Goal: Task Accomplishment & Management: Manage account settings

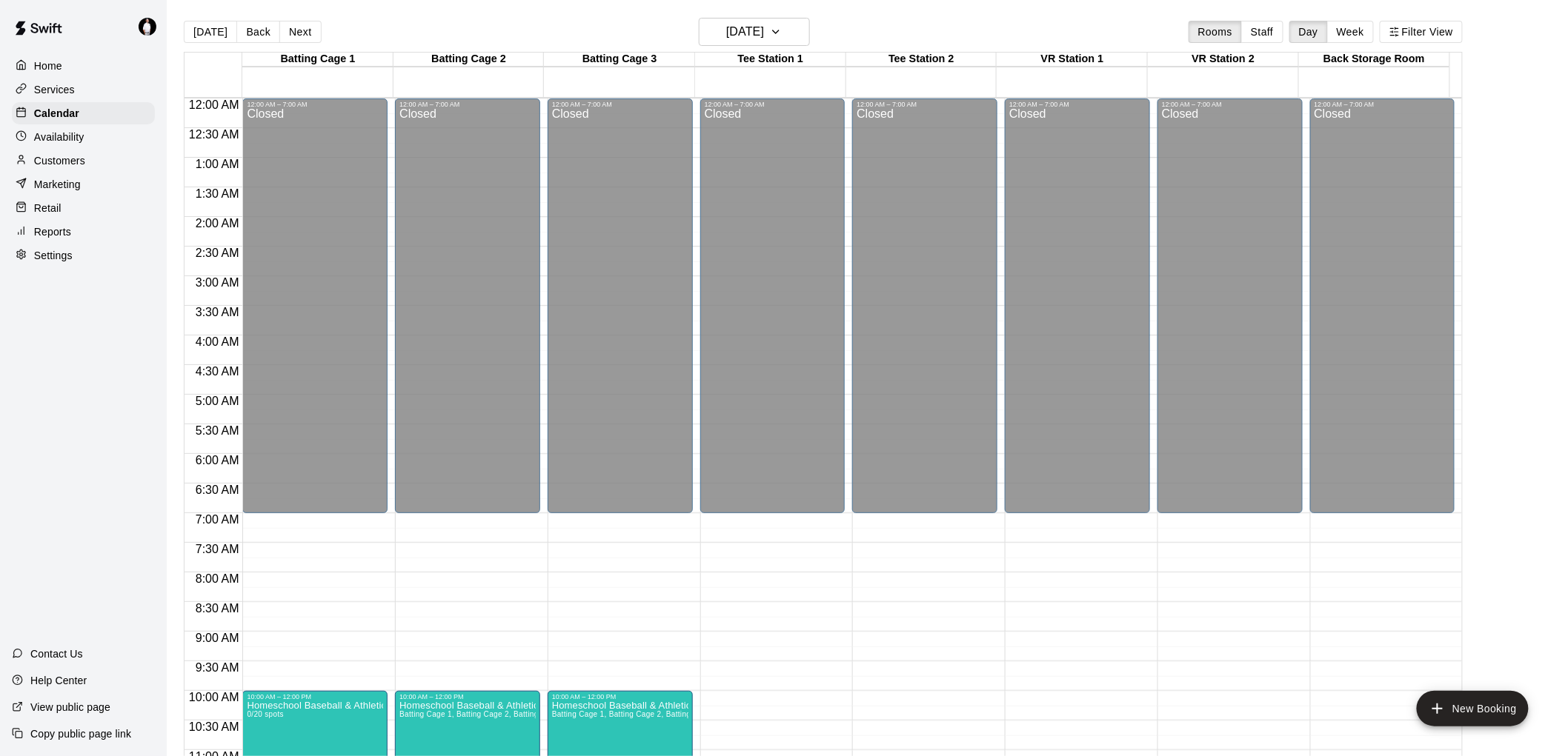
scroll to position [702, 0]
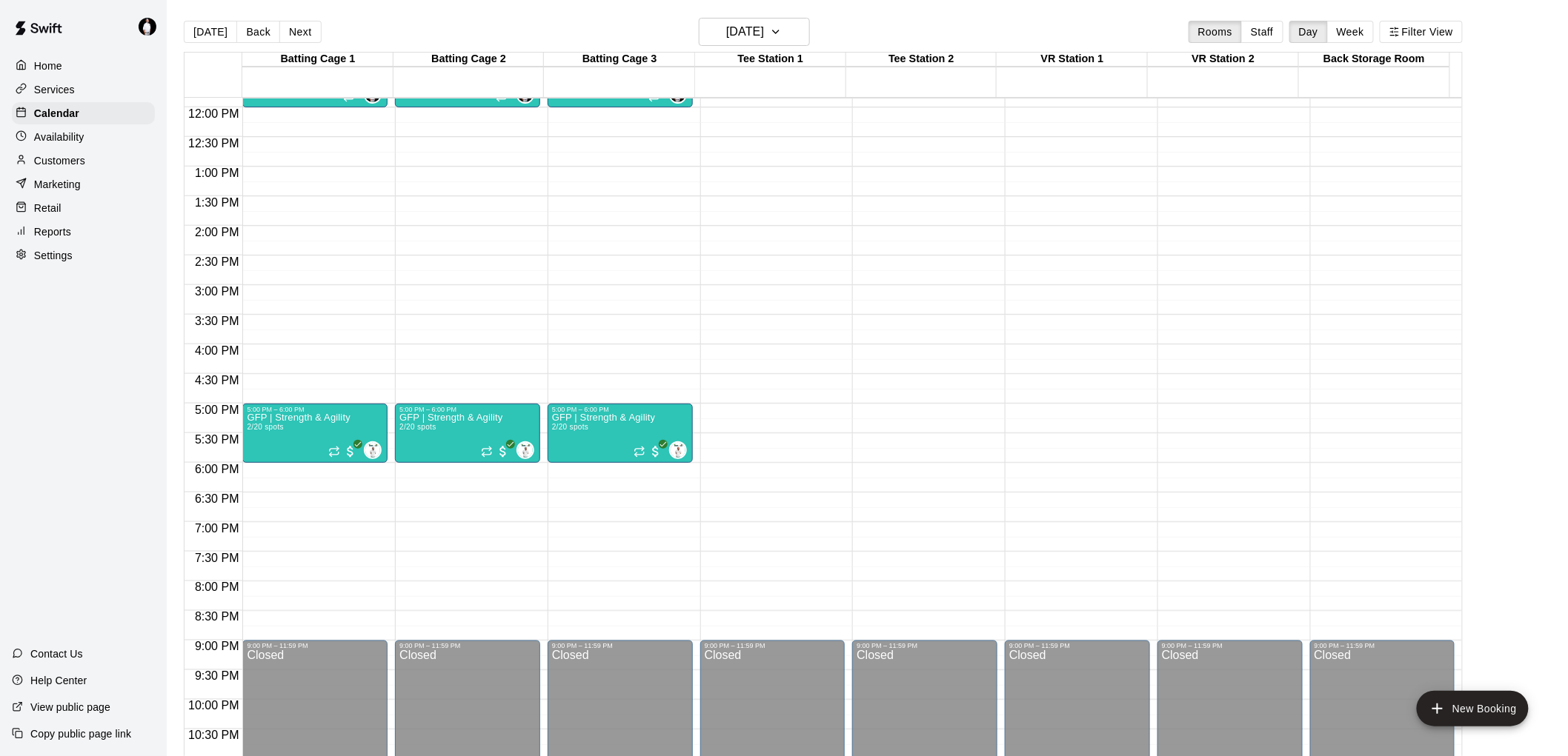
click at [53, 192] on p "Marketing" at bounding box center [57, 183] width 46 height 14
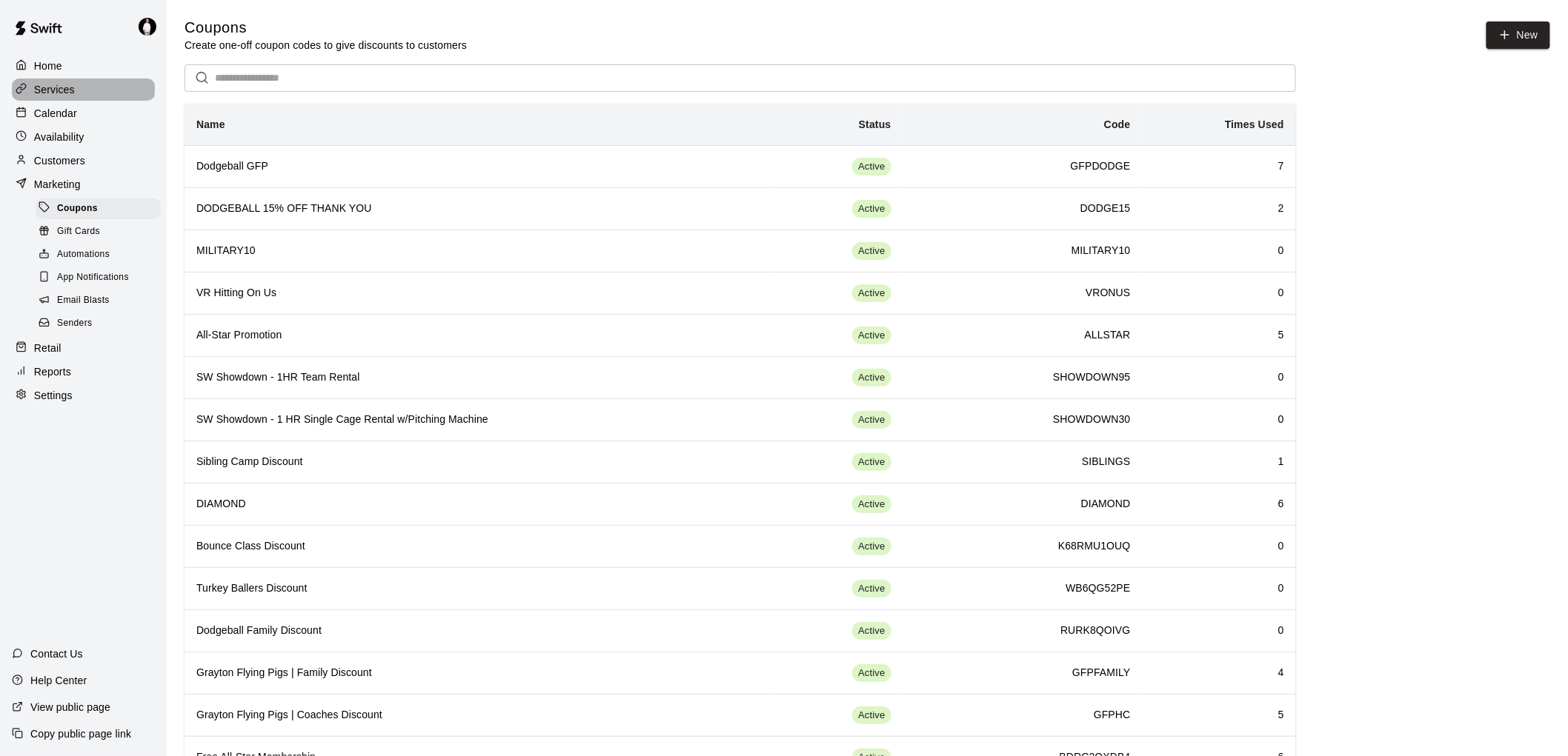
click at [68, 90] on p "Services" at bounding box center [54, 89] width 41 height 14
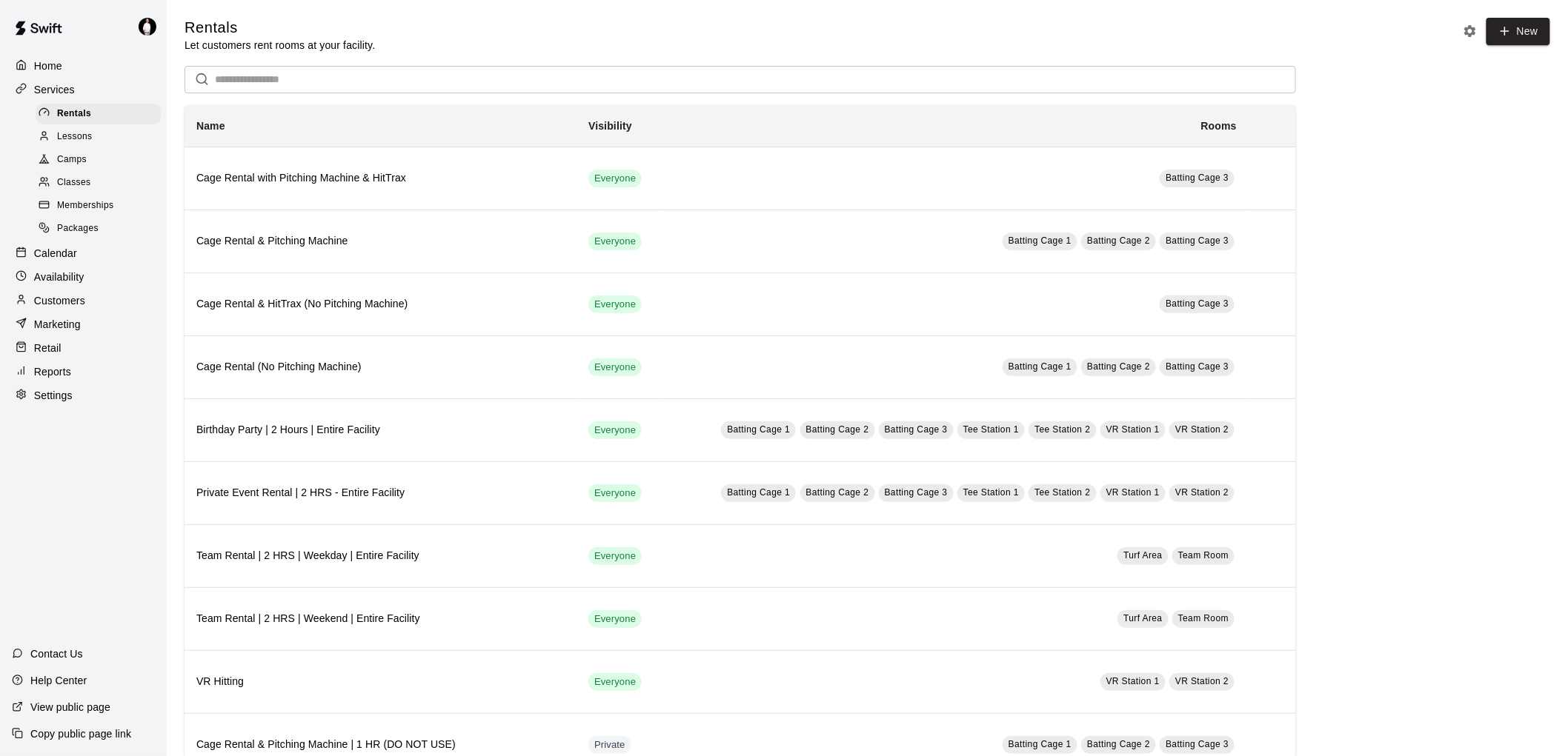
click at [77, 213] on span "Memberships" at bounding box center [85, 206] width 56 height 14
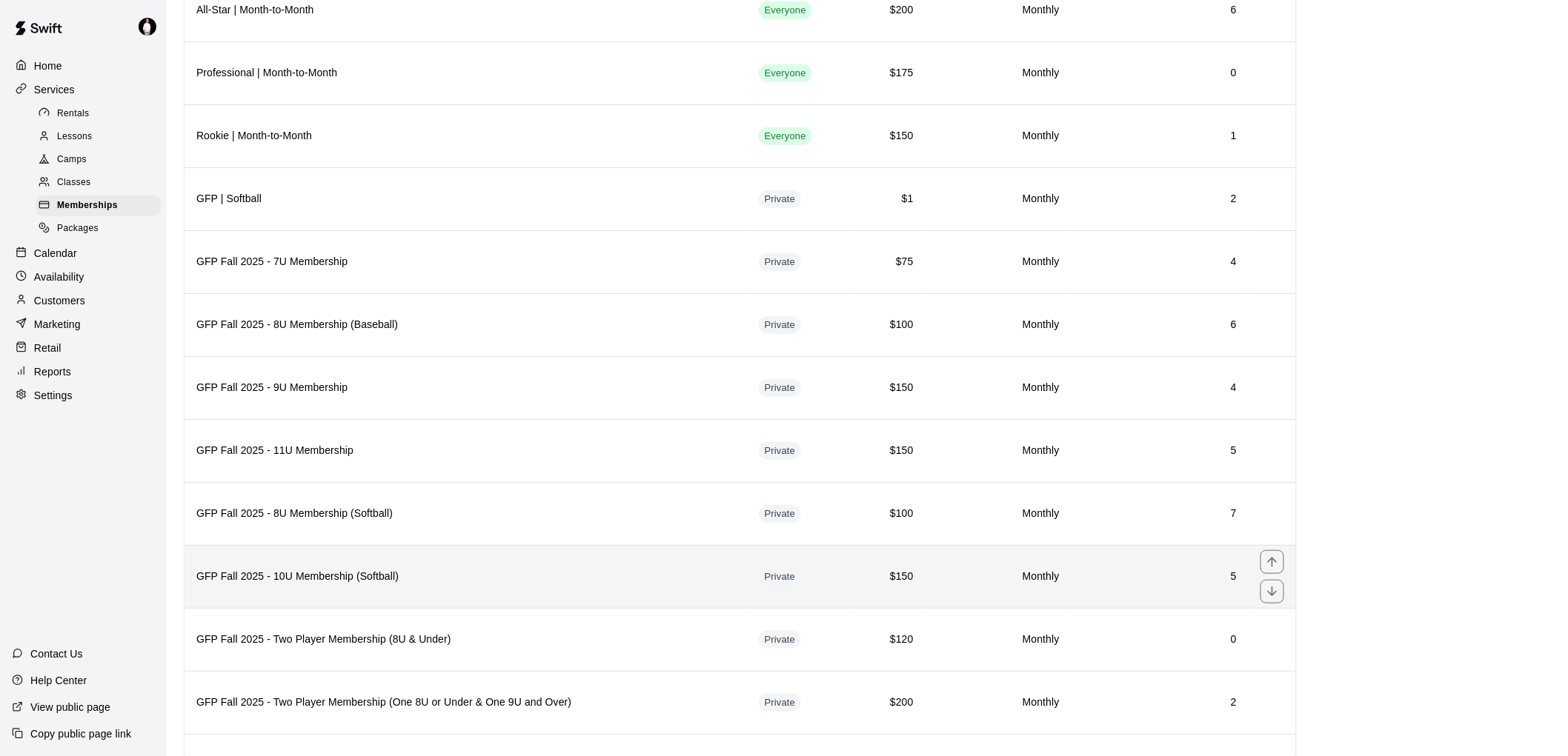
scroll to position [493, 0]
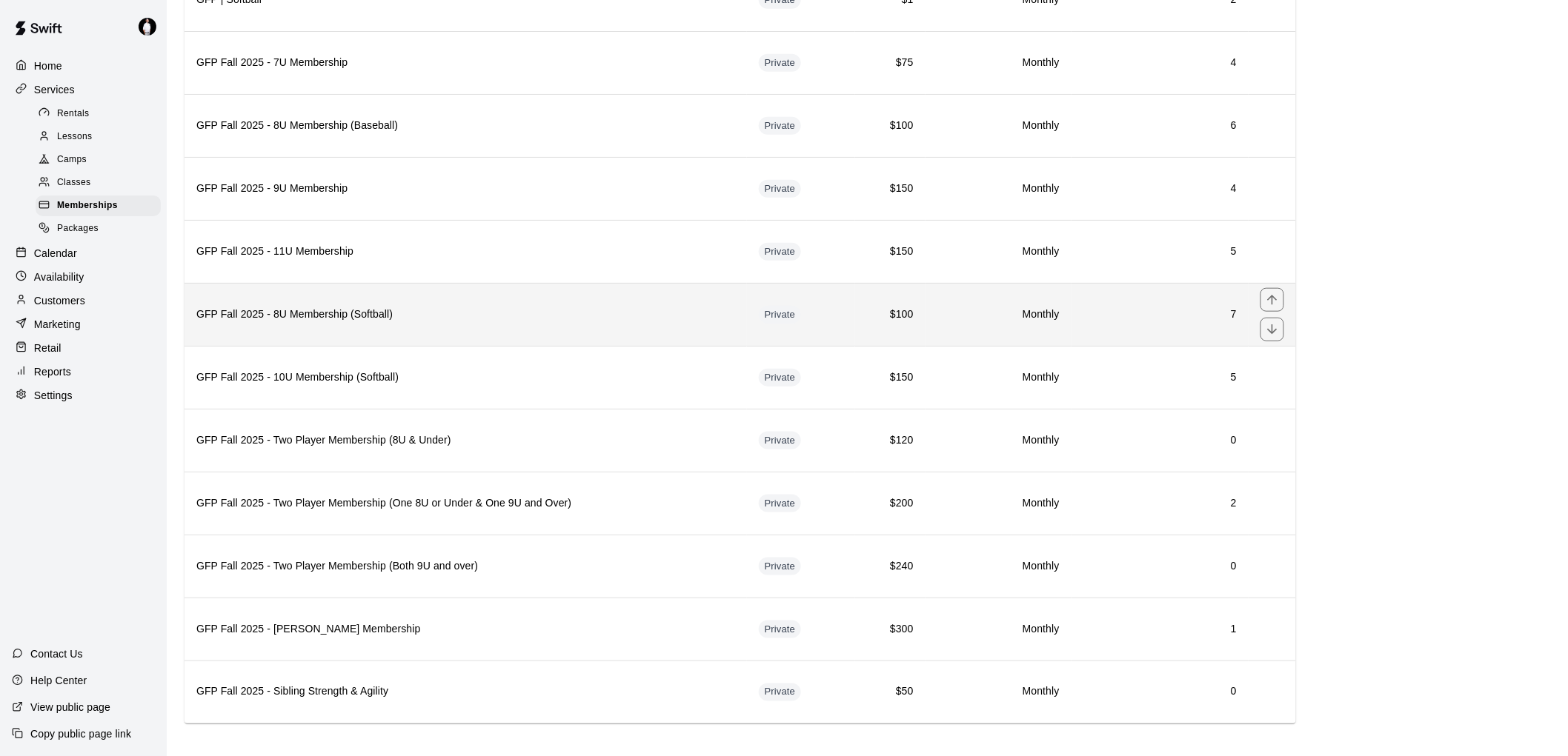
click at [519, 329] on th "GFP Fall 2025 - 8U Membership (Softball)" at bounding box center [466, 314] width 562 height 63
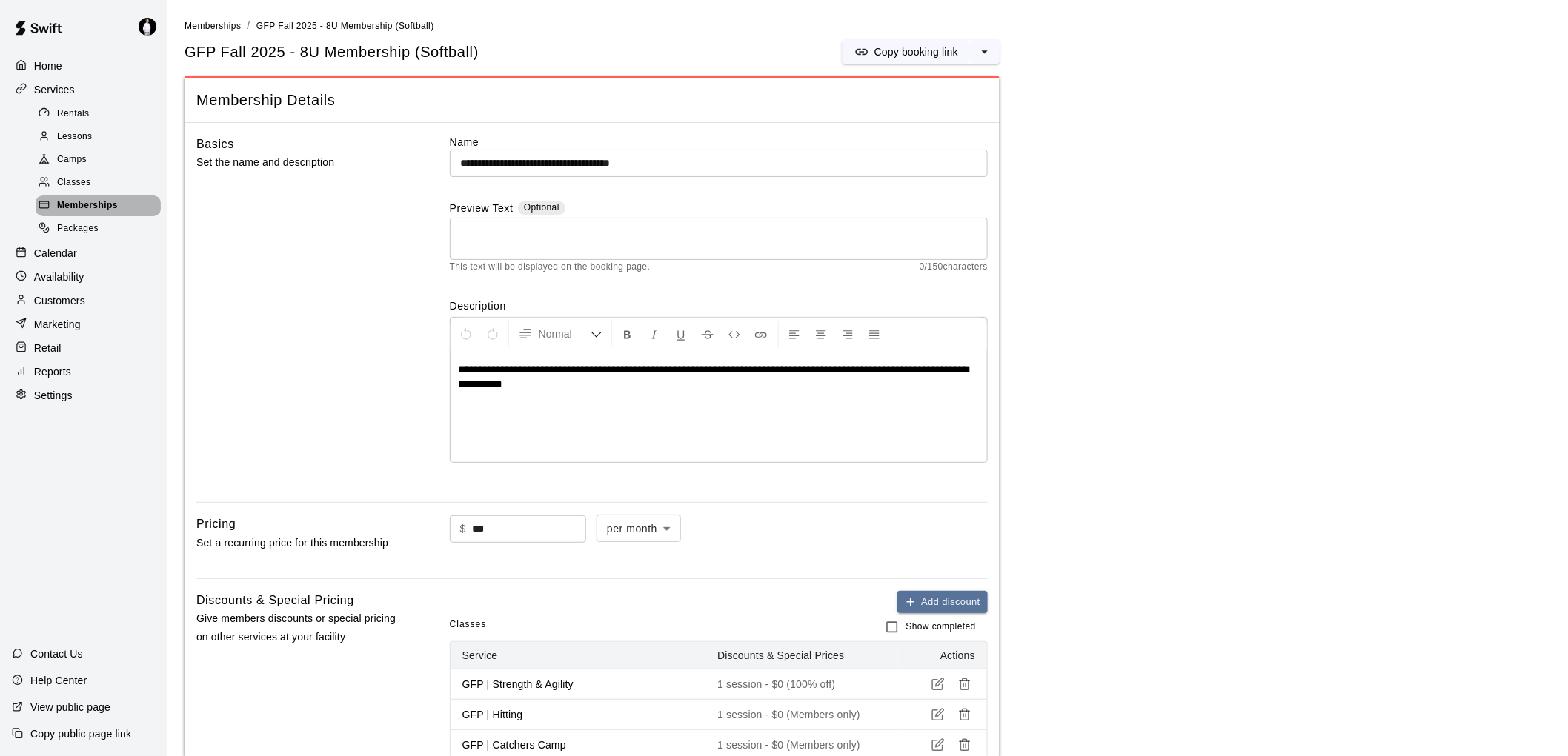
click at [69, 213] on span "Memberships" at bounding box center [87, 206] width 61 height 14
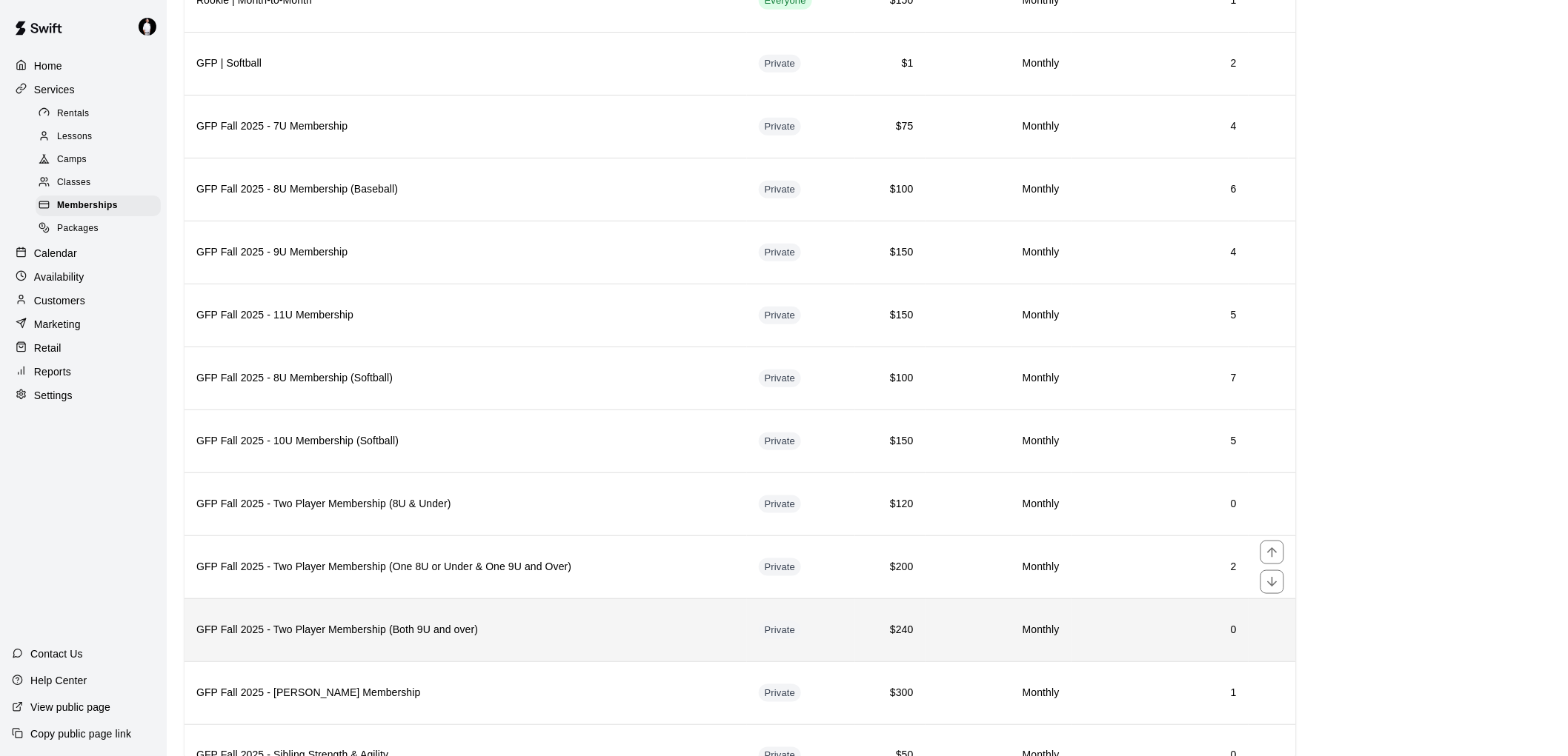
scroll to position [347, 0]
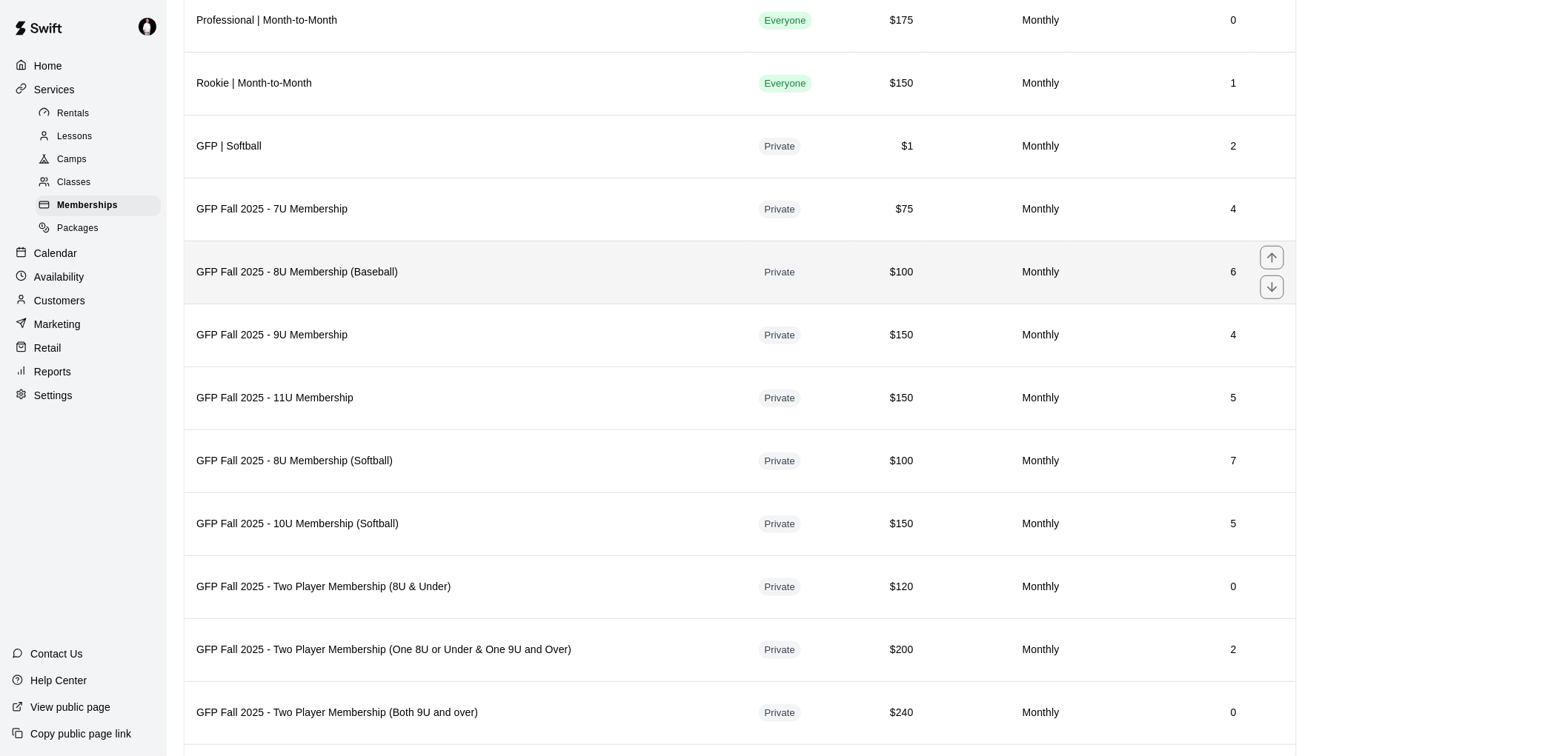
click at [300, 286] on th "GFP Fall 2025 - 8U Membership (Baseball)" at bounding box center [466, 271] width 562 height 63
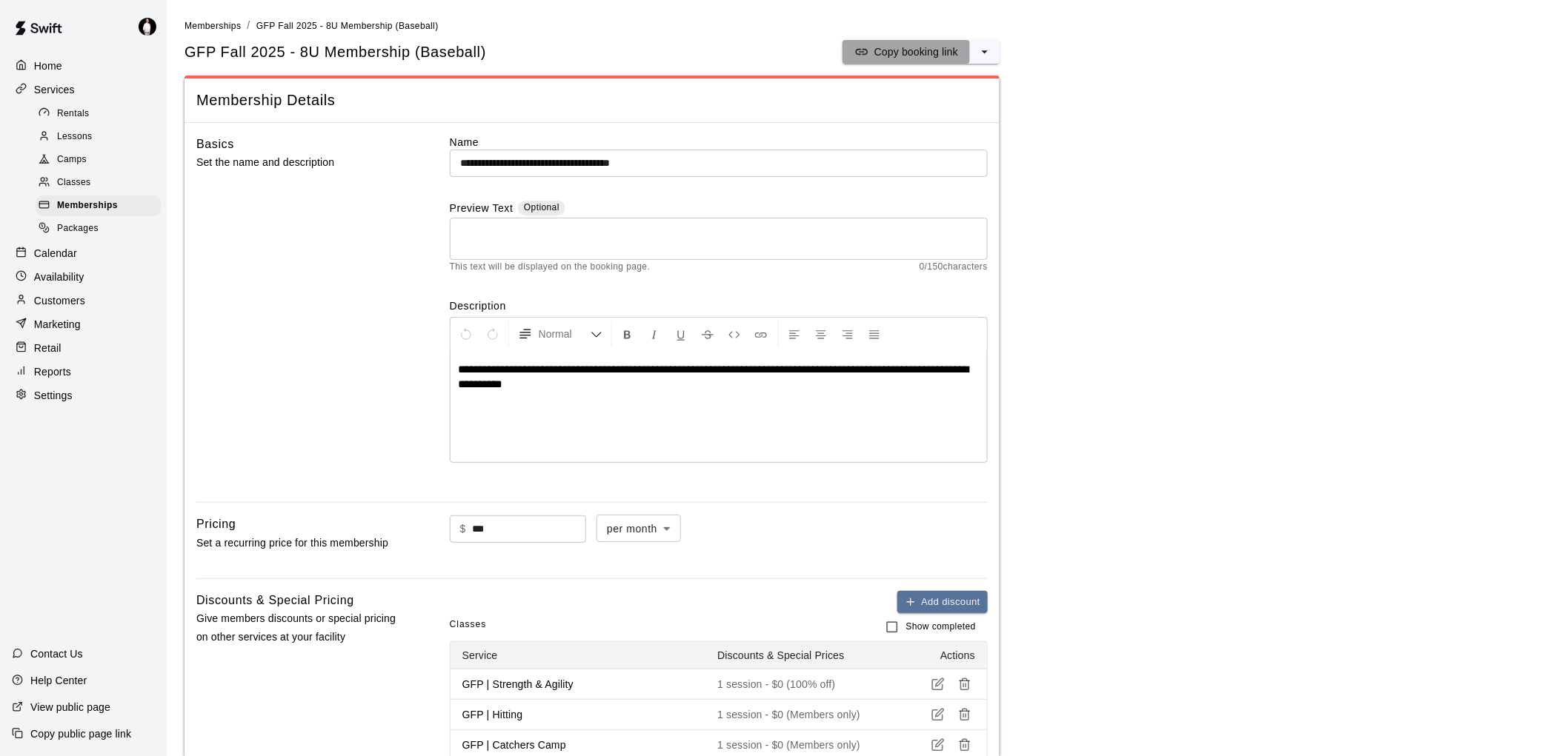
click at [894, 49] on p "Copy booking link" at bounding box center [916, 51] width 84 height 14
click at [71, 213] on span "Memberships" at bounding box center [87, 206] width 61 height 14
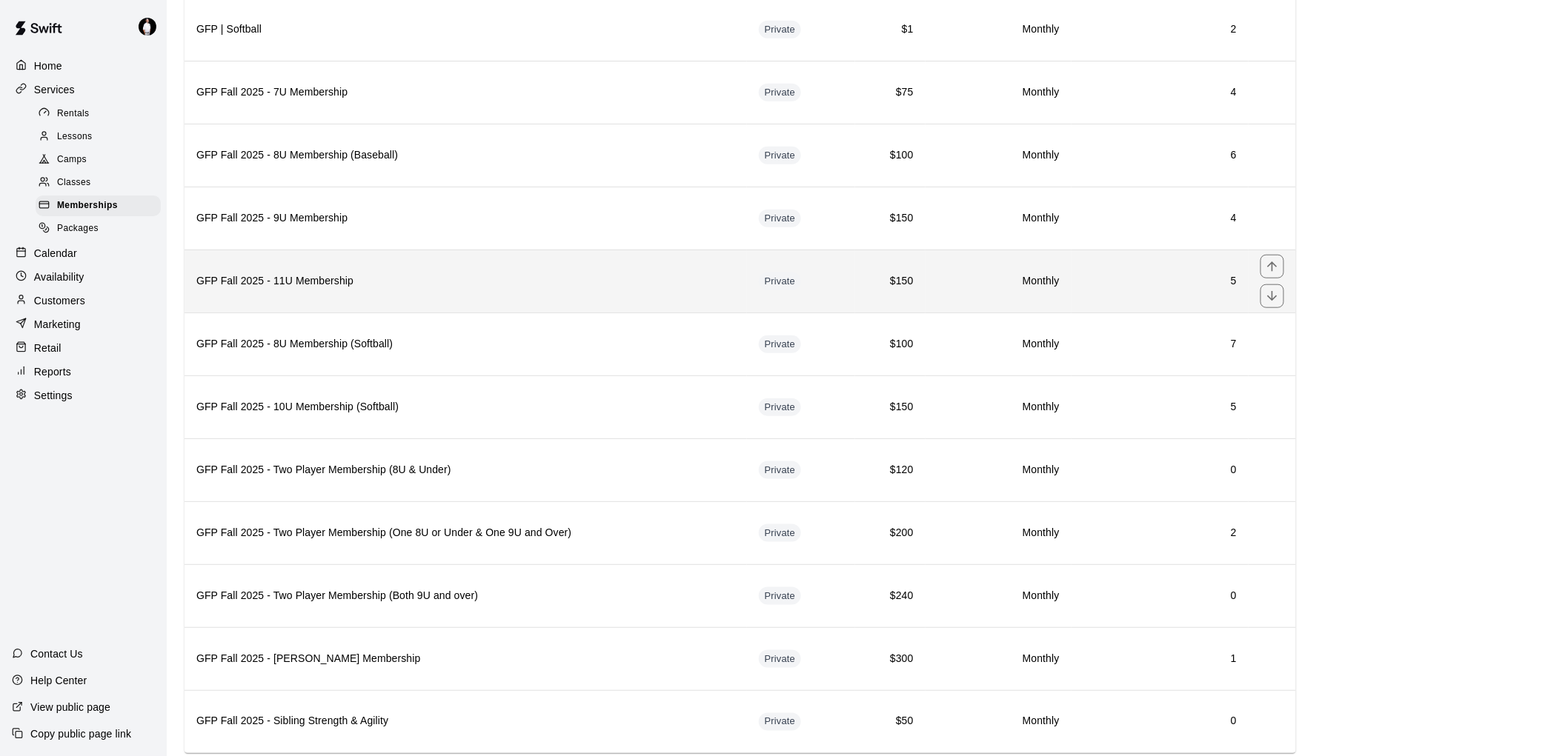
scroll to position [493, 0]
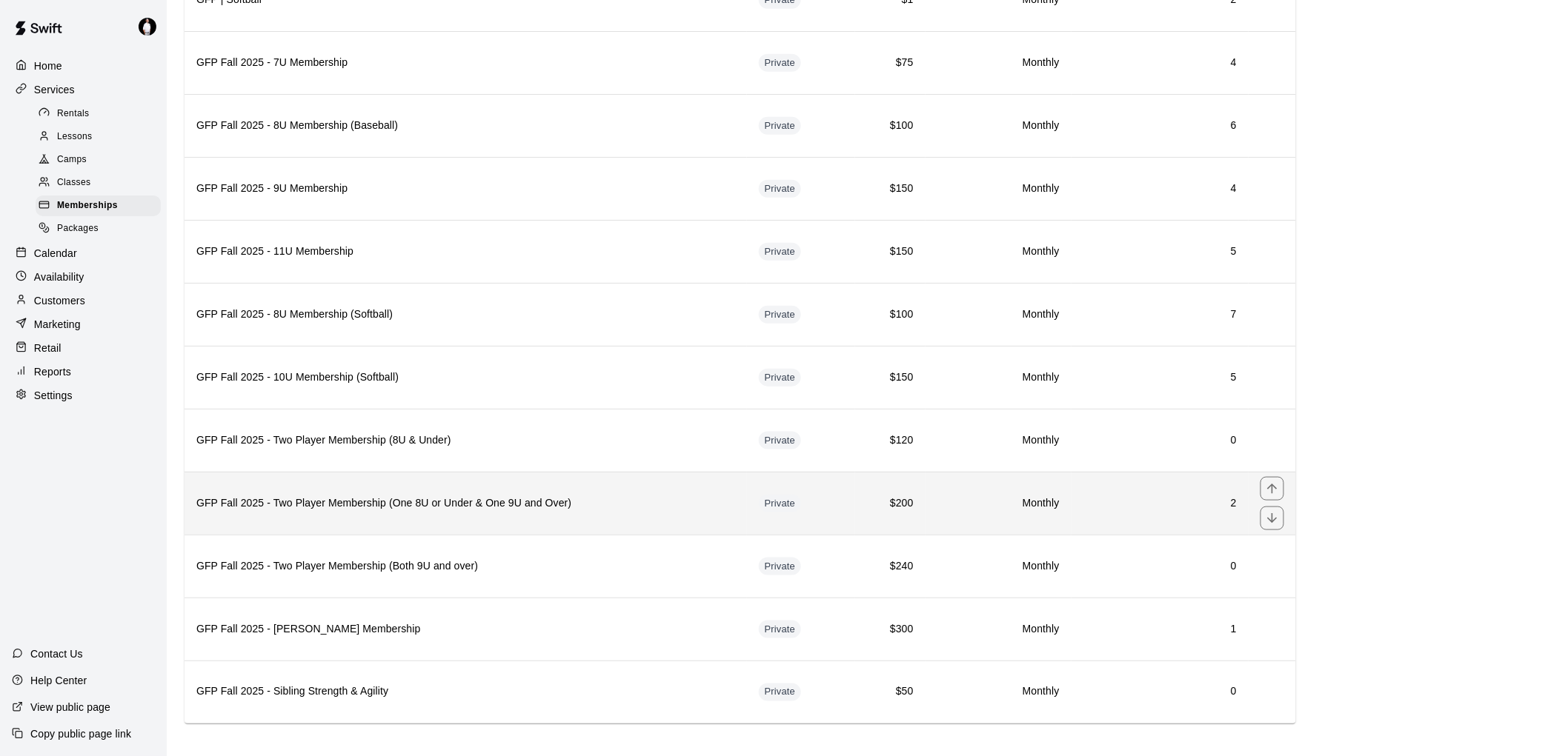
click at [591, 522] on th "GFP Fall 2025 - Two Player Membership (One 8U or Under & One 9U and Over)" at bounding box center [466, 502] width 562 height 63
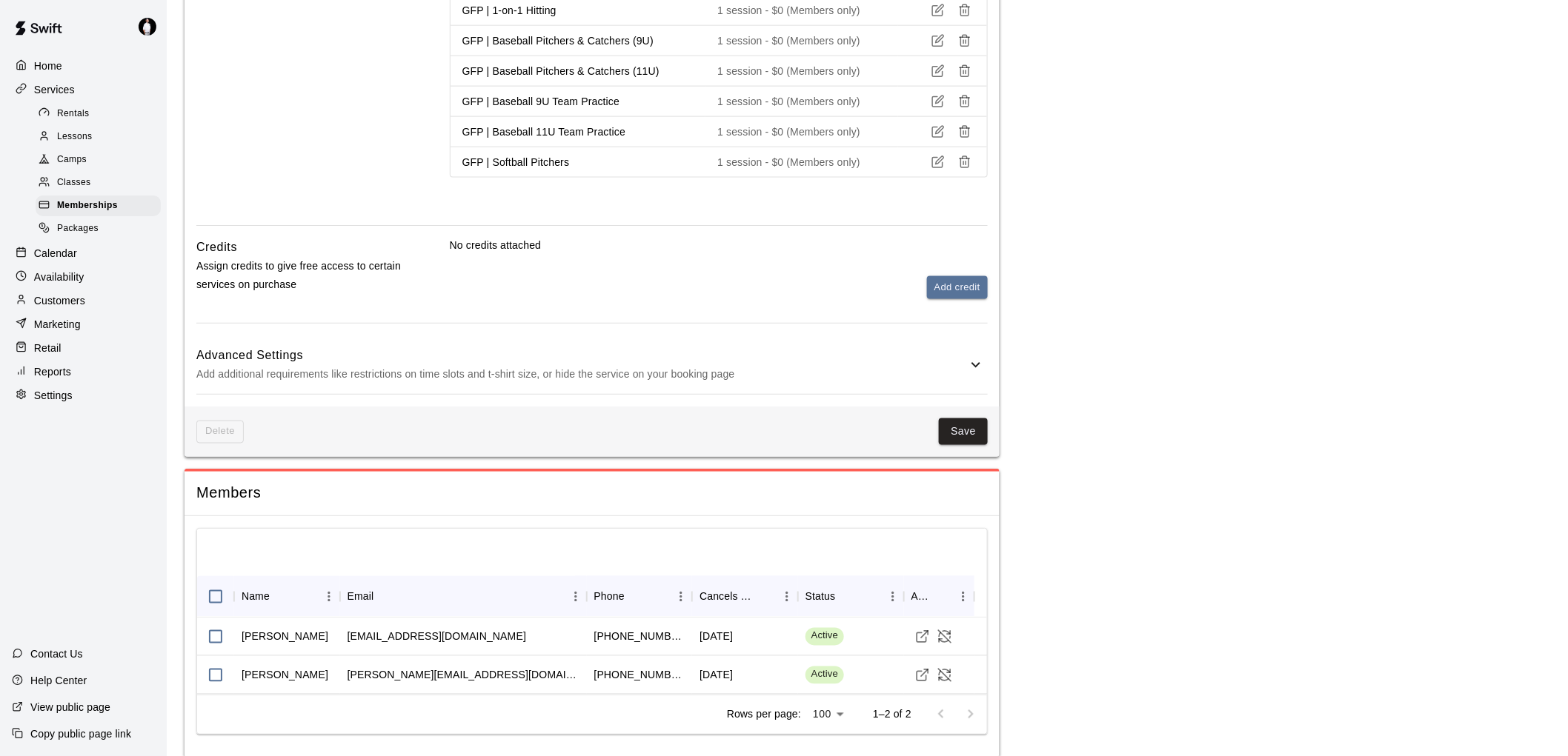
scroll to position [821, 0]
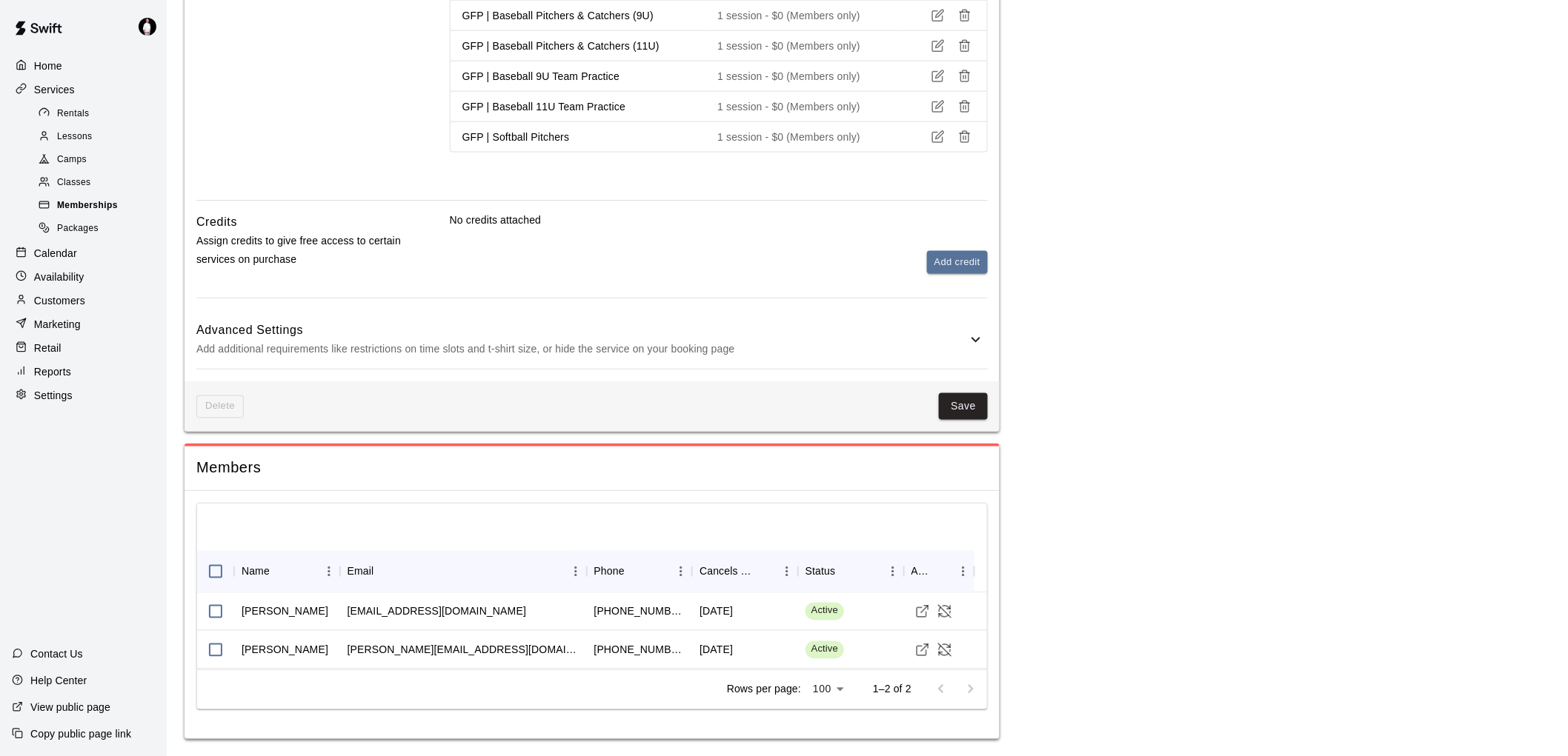
click at [93, 211] on span "Memberships" at bounding box center [87, 206] width 61 height 14
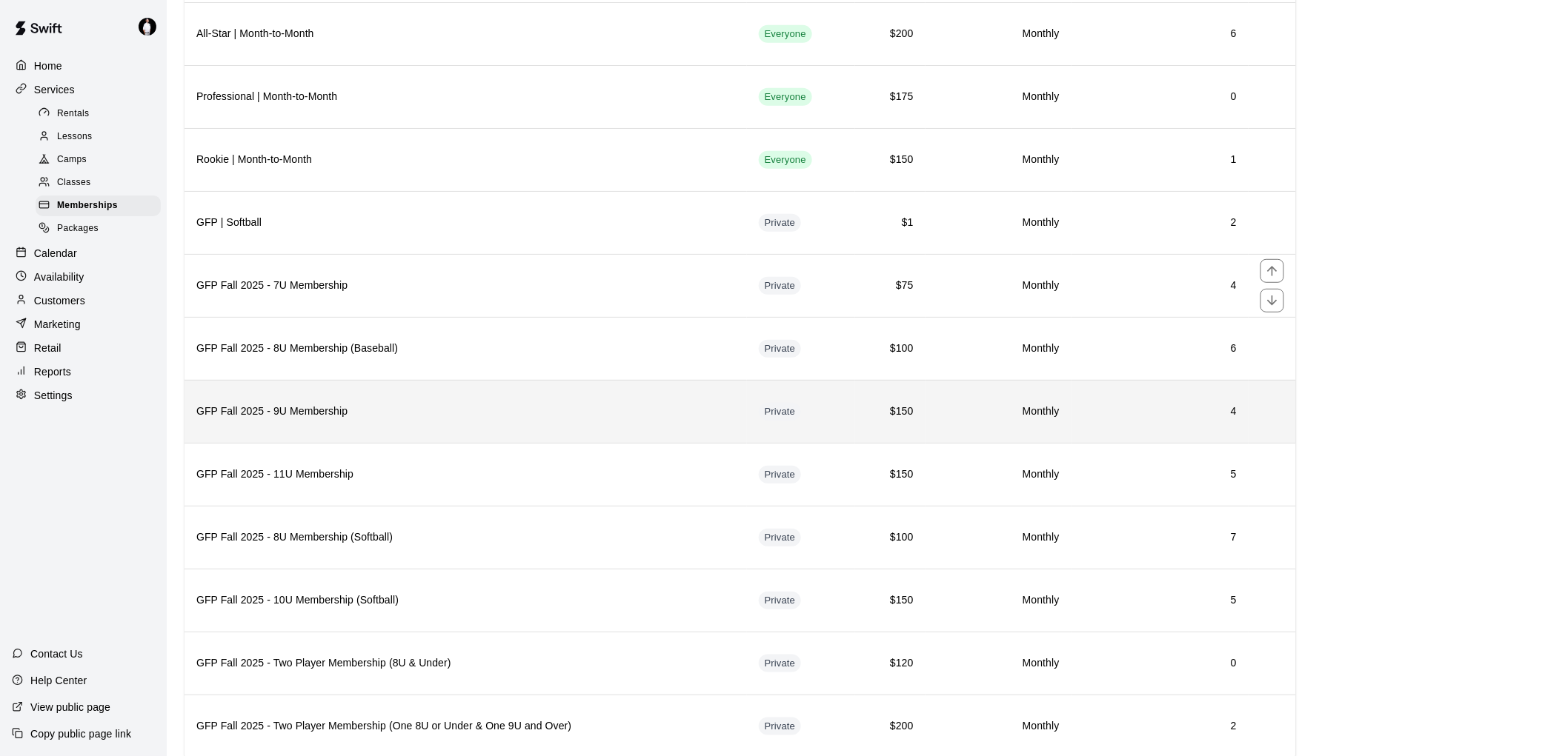
scroll to position [328, 0]
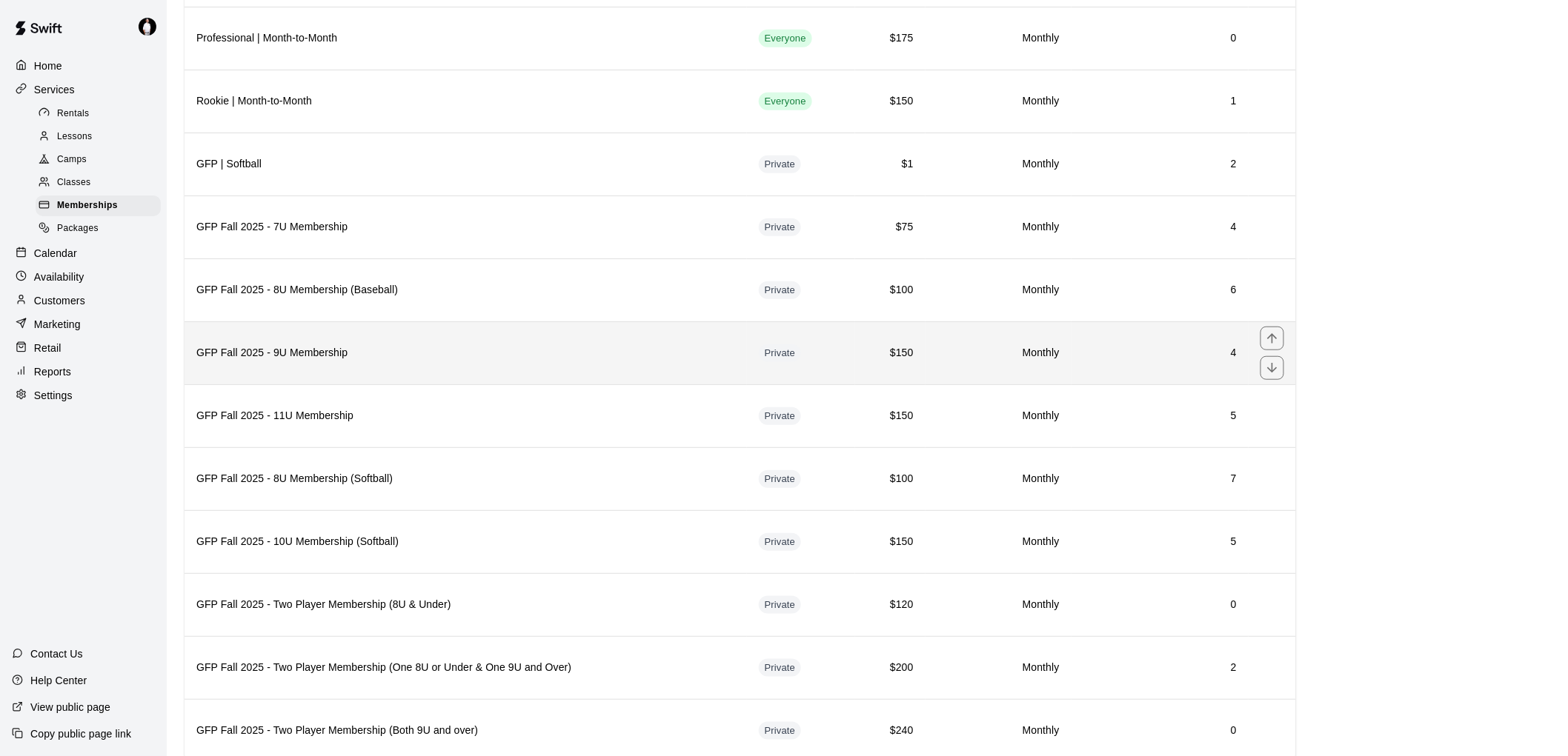
click at [360, 372] on th "GFP Fall 2025 - 9U Membership" at bounding box center [466, 352] width 562 height 63
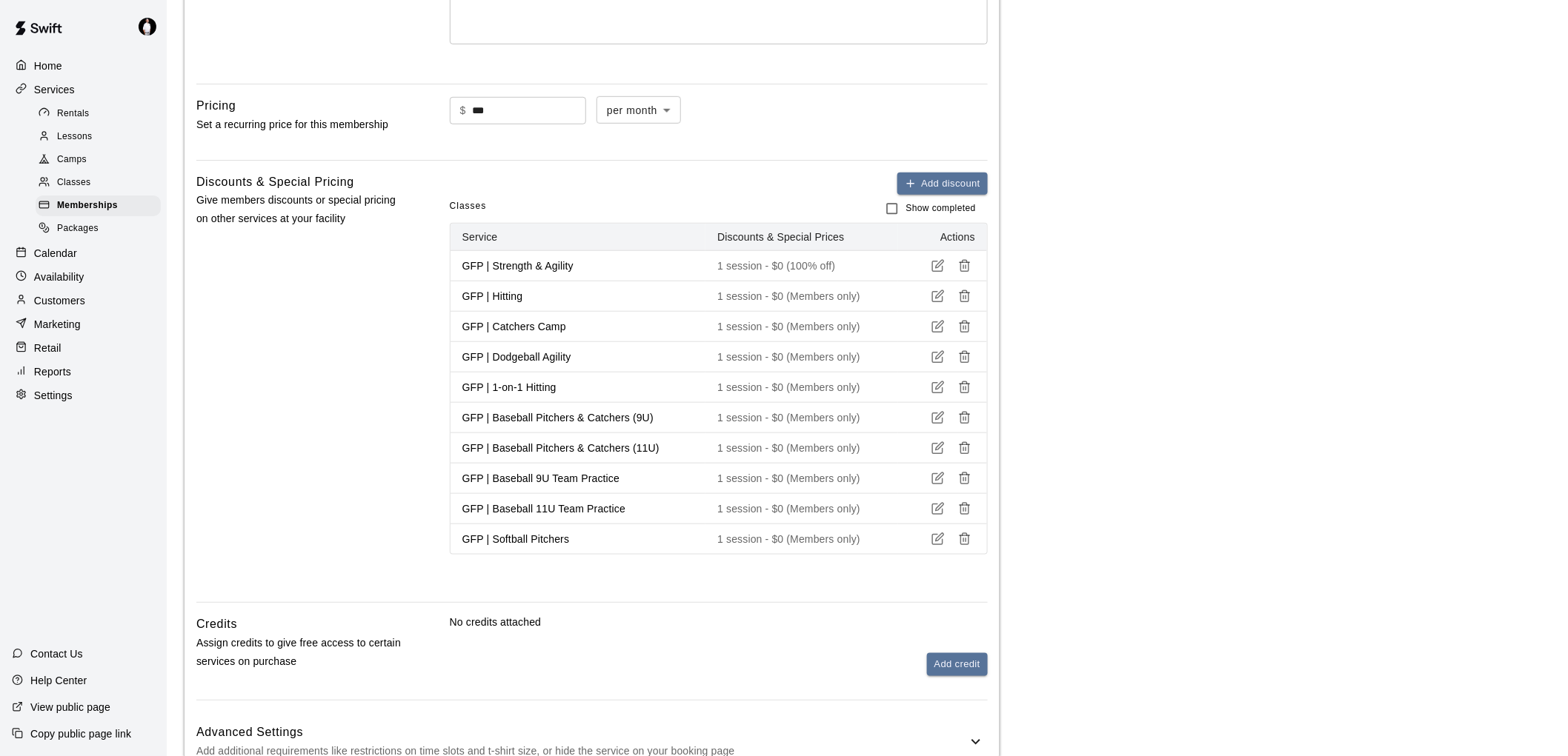
scroll to position [157, 0]
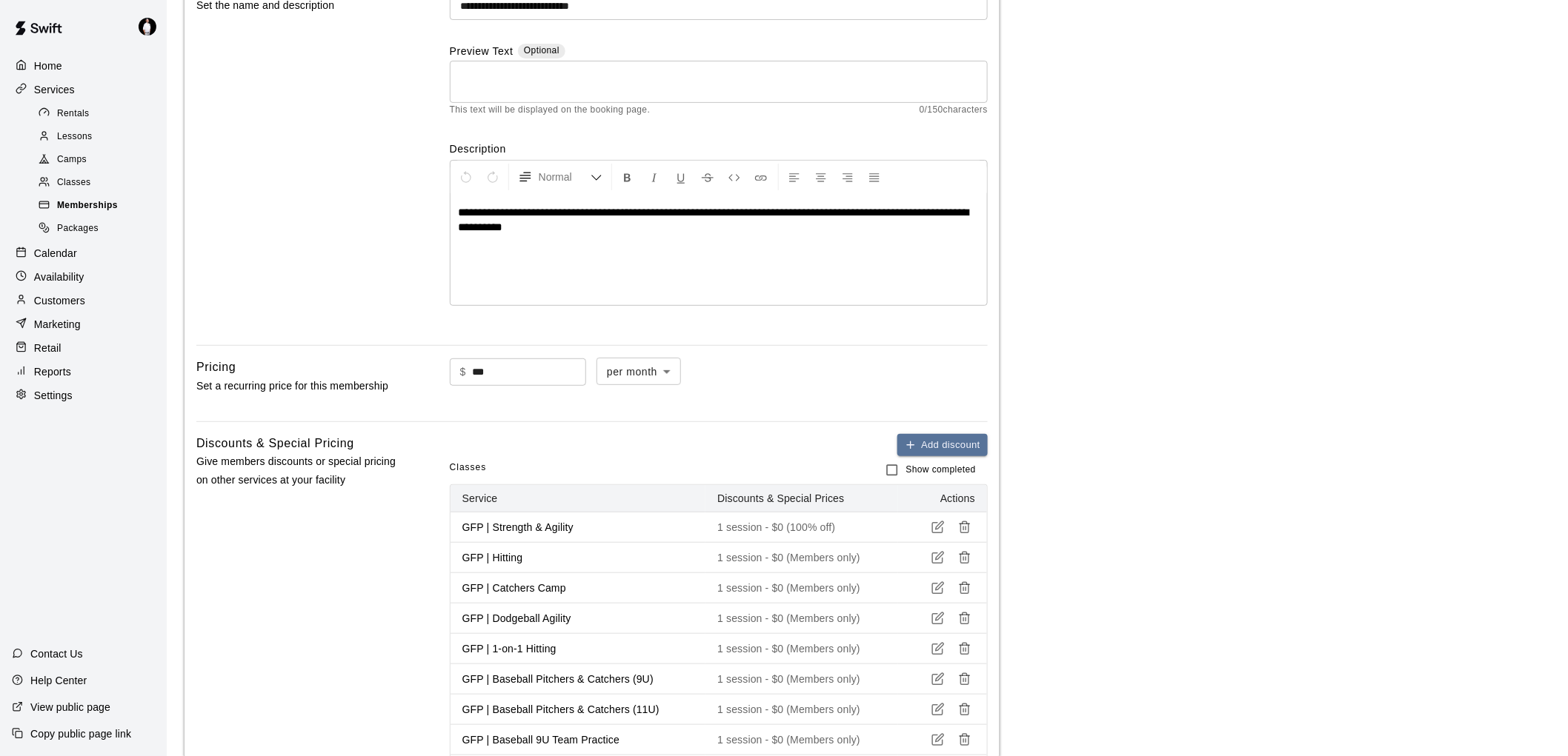
click at [109, 213] on span "Memberships" at bounding box center [87, 206] width 61 height 14
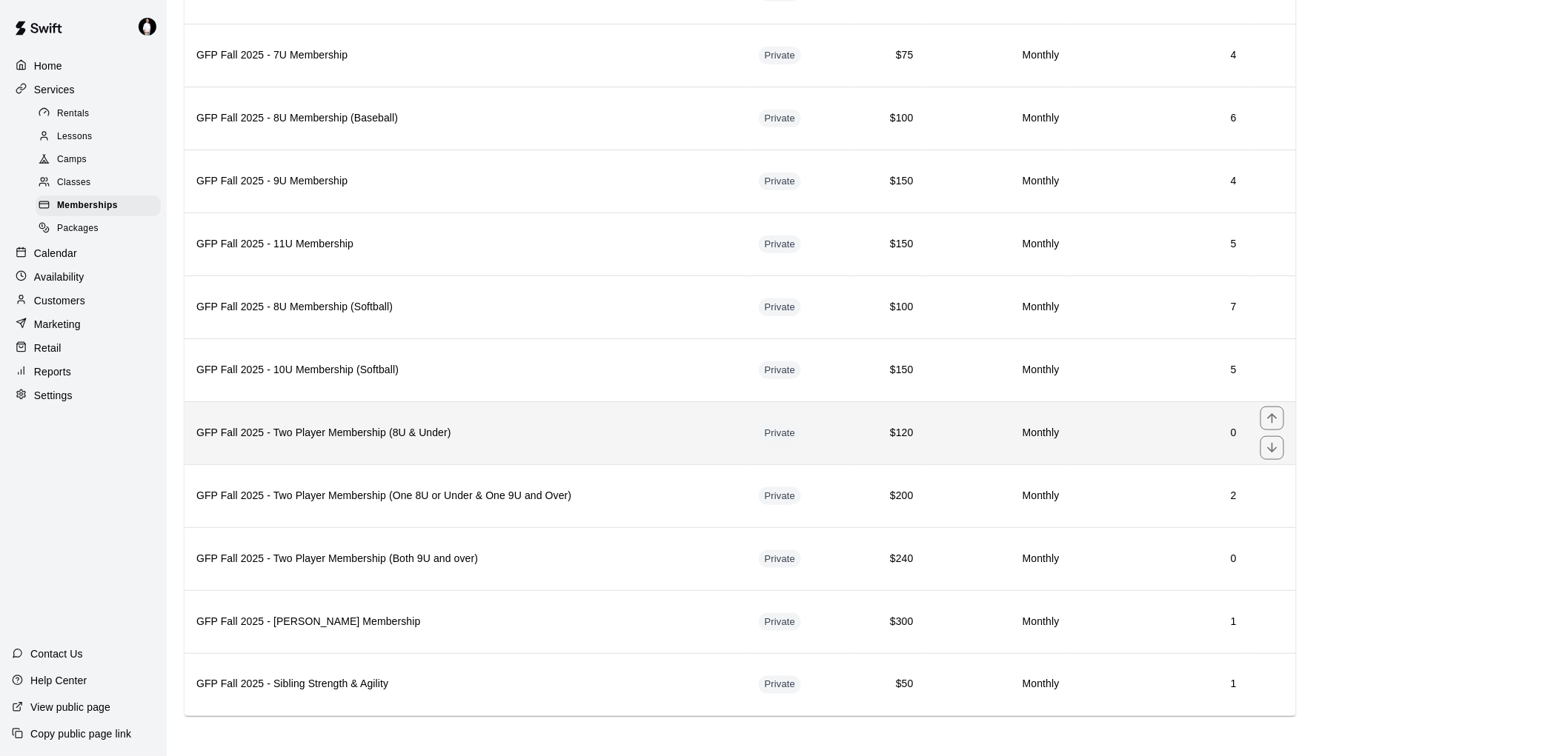
scroll to position [430, 0]
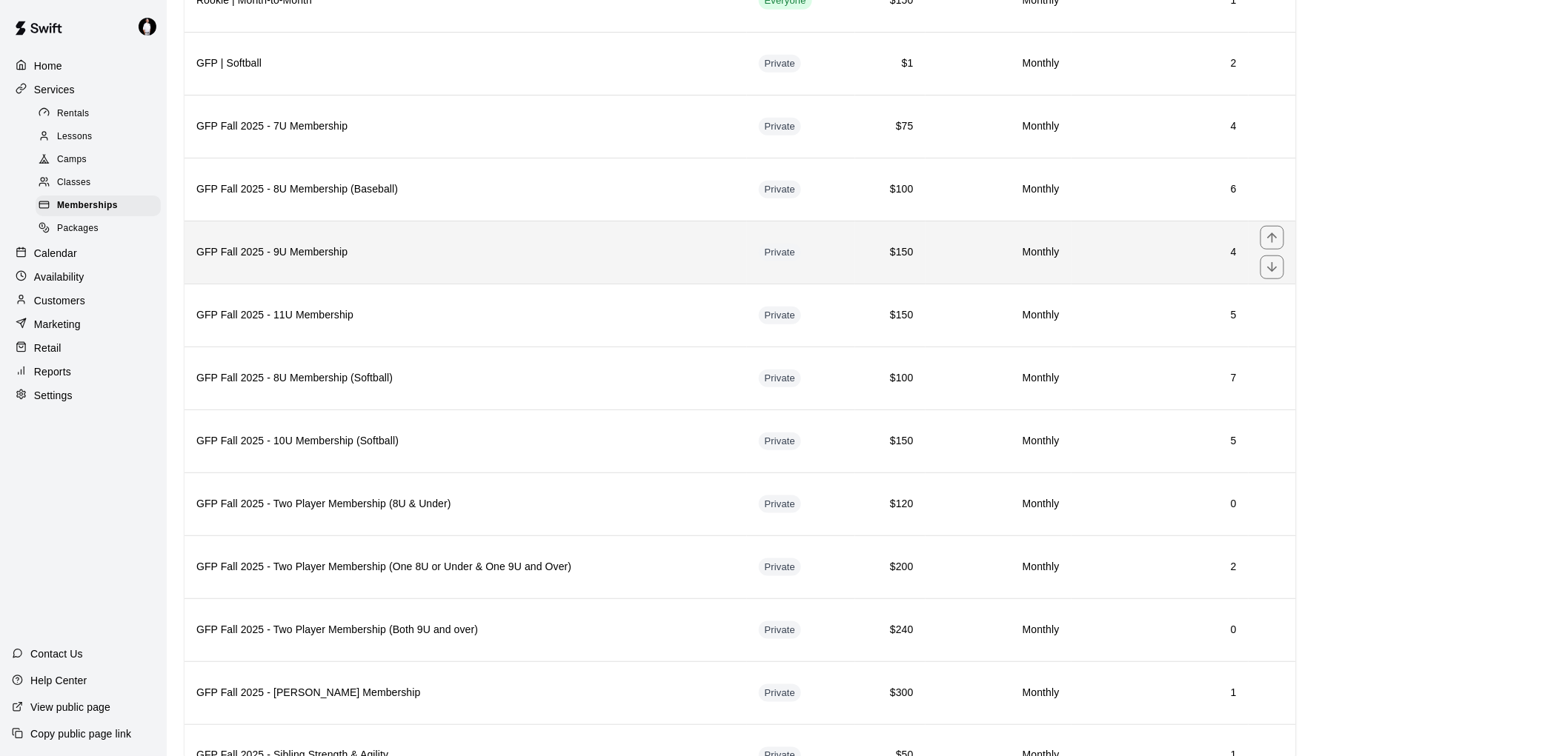
click at [379, 266] on th "GFP Fall 2025 - 9U Membership" at bounding box center [466, 252] width 562 height 63
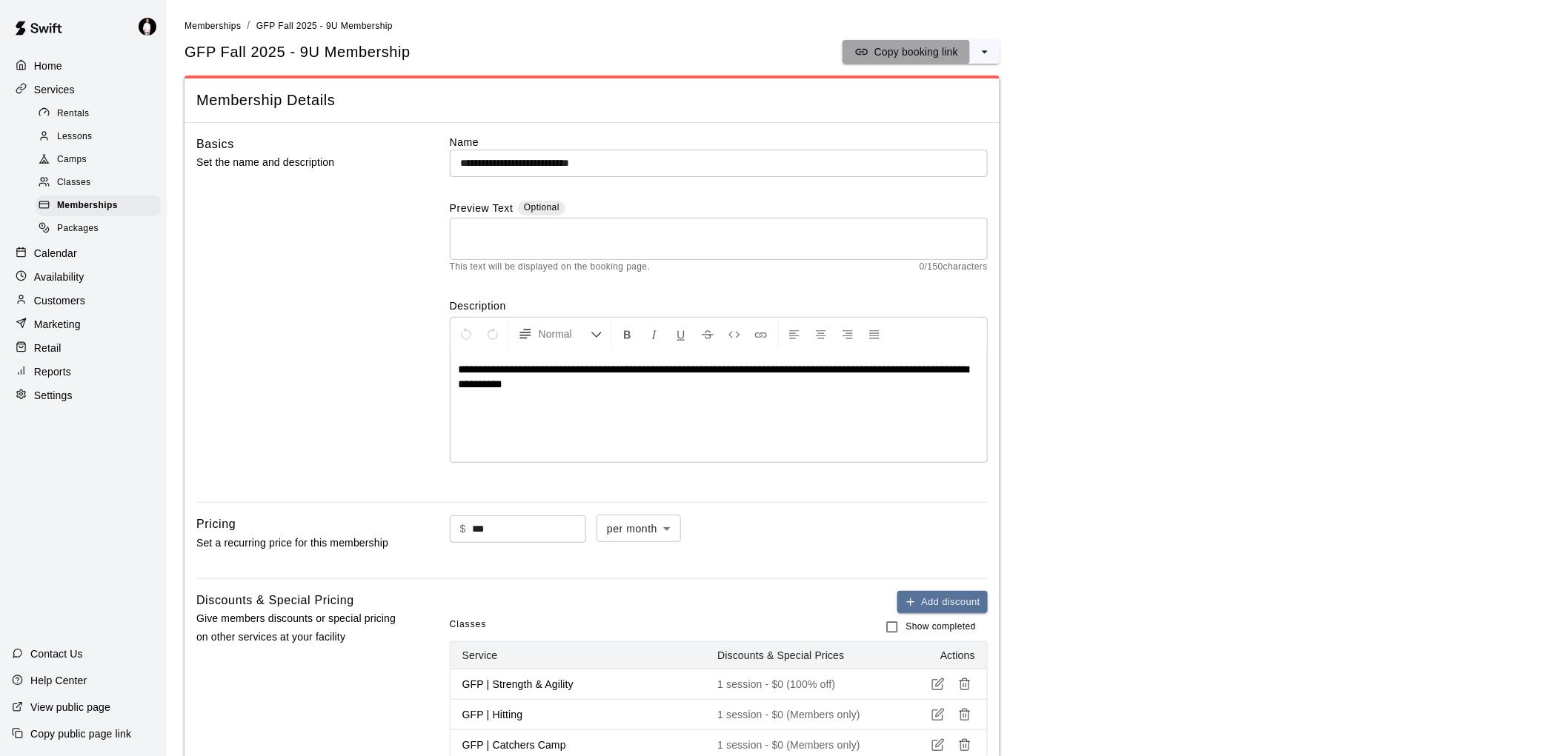
click at [911, 53] on p "Copy booking link" at bounding box center [916, 51] width 84 height 14
